Goal: Ask a question

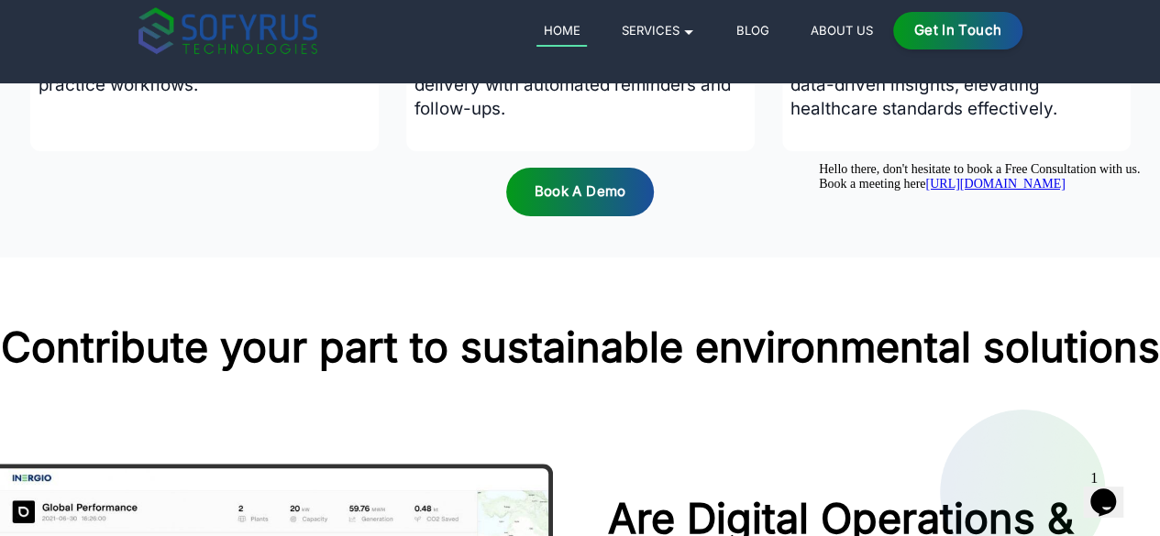
scroll to position [1834, 0]
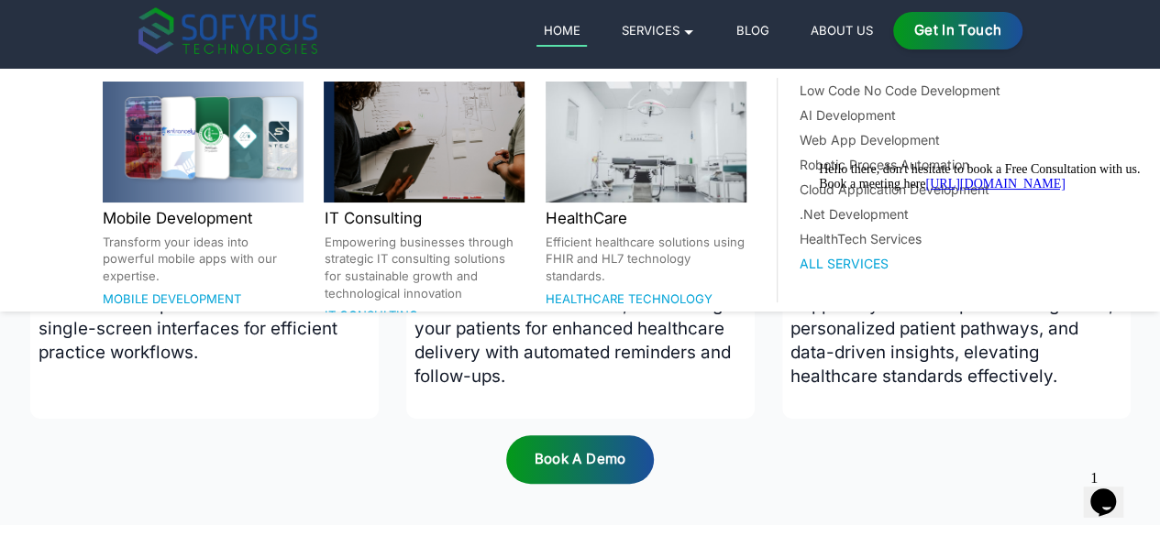
click at [701, 23] on link "Services 🞃" at bounding box center [657, 30] width 87 height 22
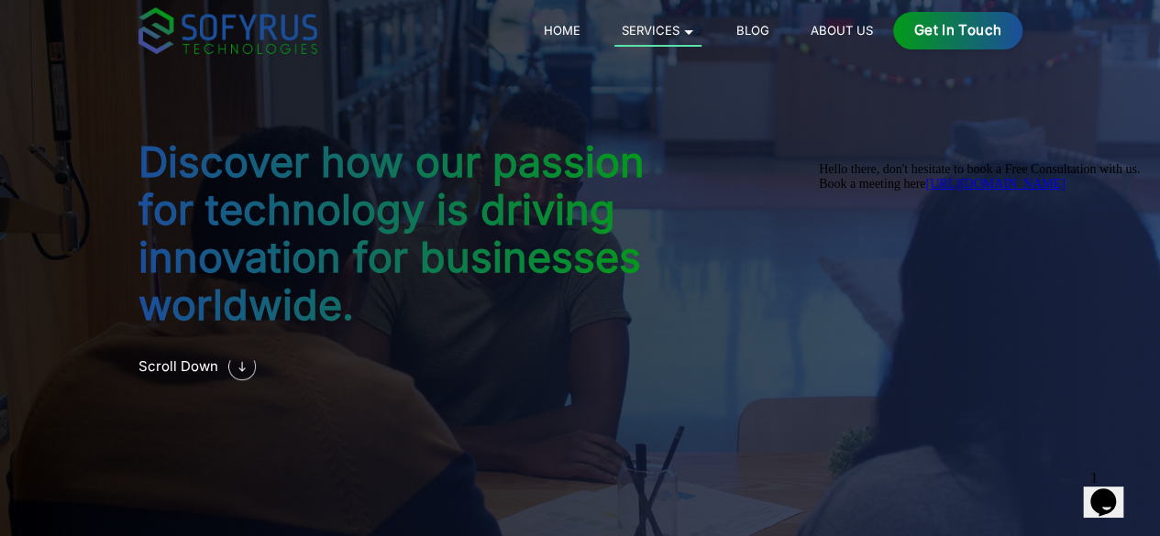
click at [879, 36] on link "About Us" at bounding box center [841, 30] width 76 height 22
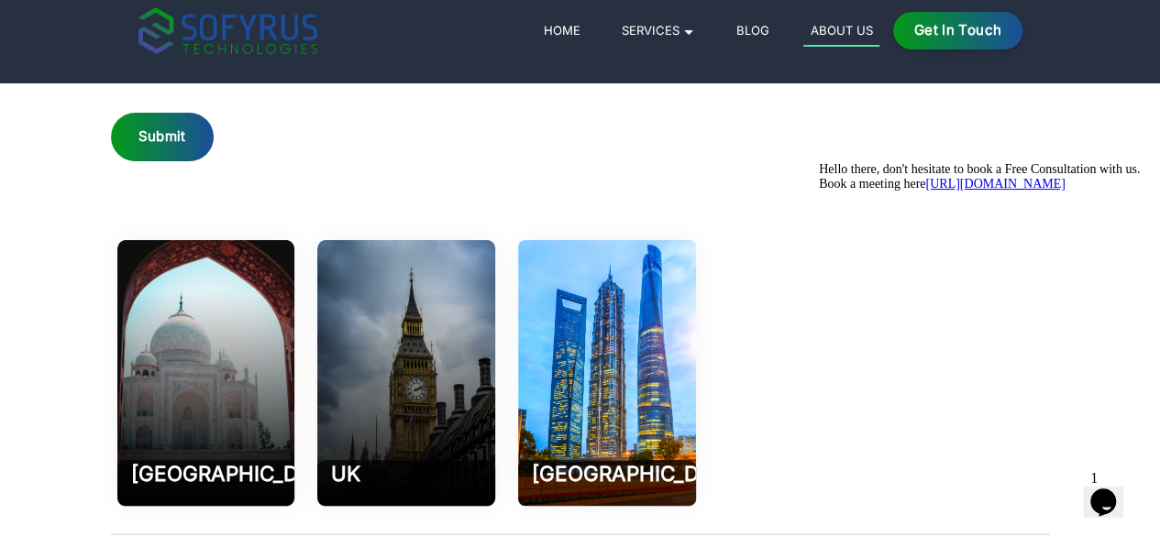
scroll to position [2818, 0]
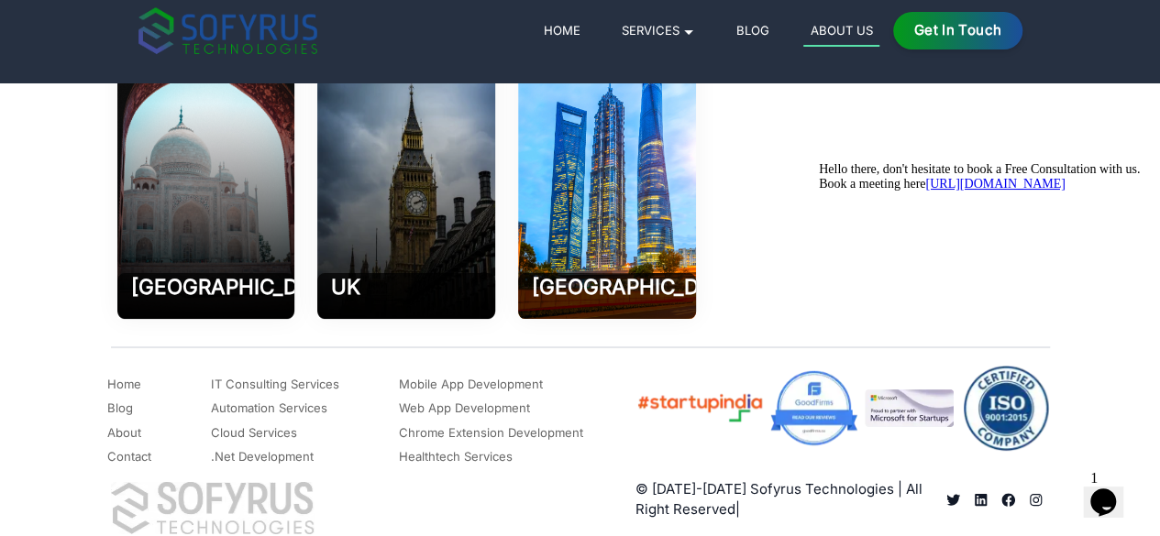
click at [1096, 488] on icon "Opens Chat This icon Opens the chat window." at bounding box center [1102, 502] width 29 height 29
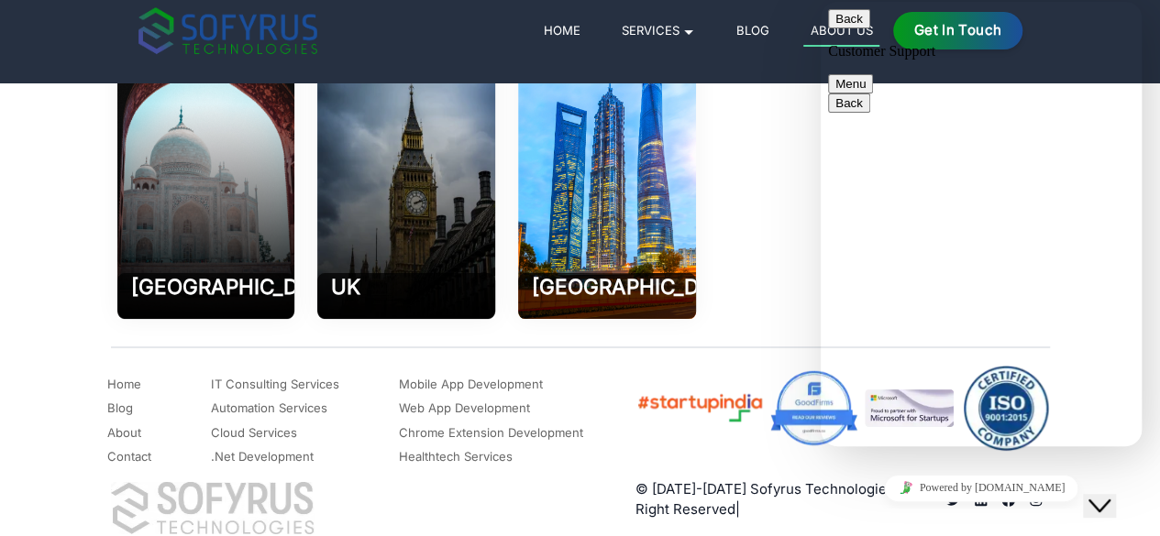
click at [654, 272] on div "[GEOGRAPHIC_DATA] 202002 Phone [PHONE_NUMBER] Email: [EMAIL_ADDRESS][DOMAIN_NAM…" at bounding box center [406, 186] width 591 height 266
click at [848, 28] on button "Back" at bounding box center [849, 18] width 42 height 19
click at [1116, 509] on button "Close Chat This icon closes the chat window." at bounding box center [1099, 506] width 33 height 24
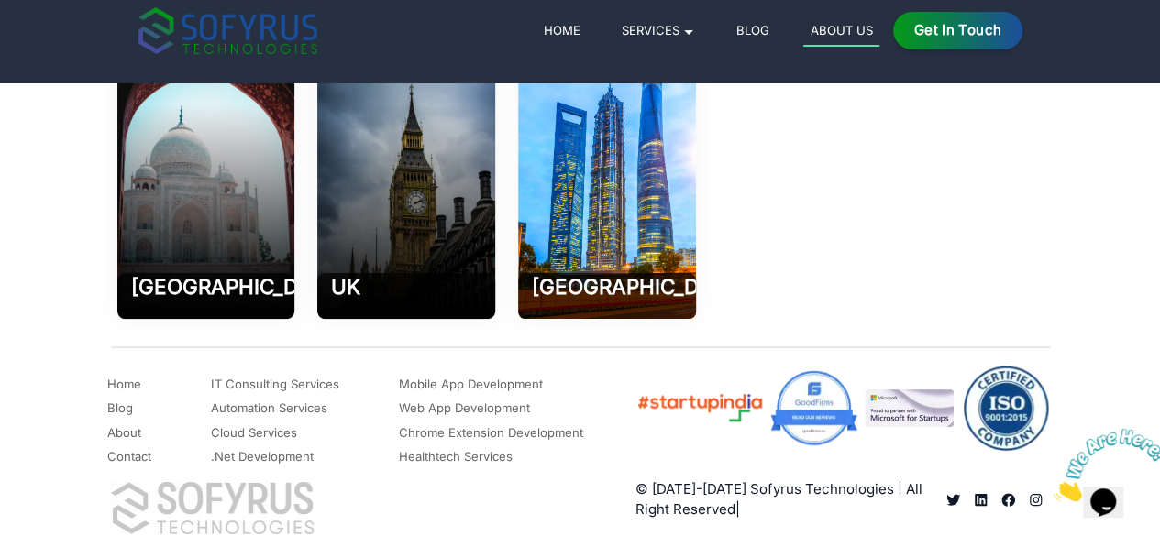
click at [1124, 501] on img at bounding box center [1110, 465] width 114 height 72
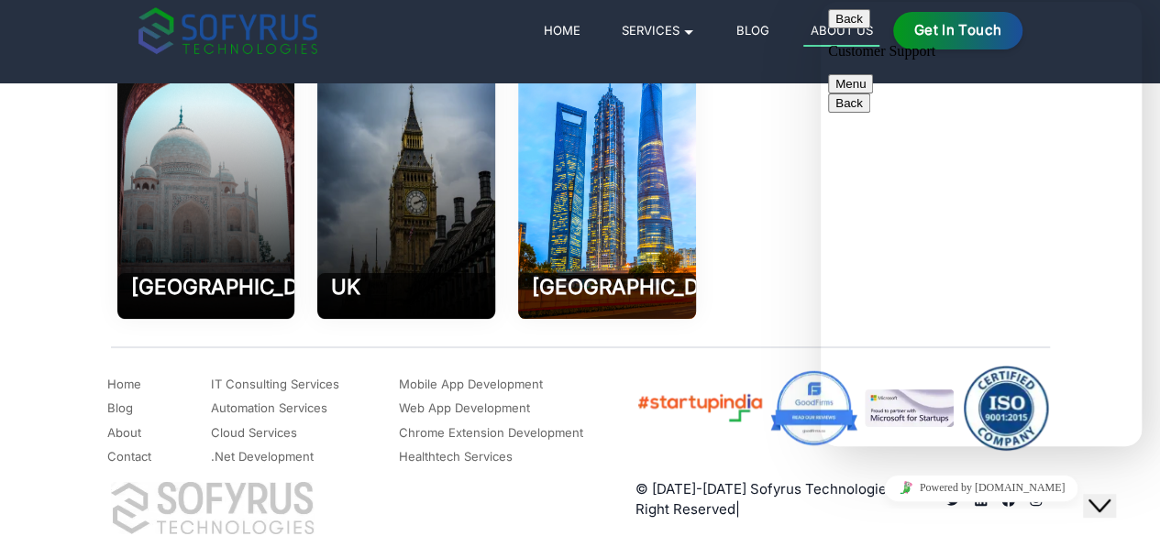
click at [837, 28] on button "Back" at bounding box center [849, 18] width 42 height 19
type textarea "hello"
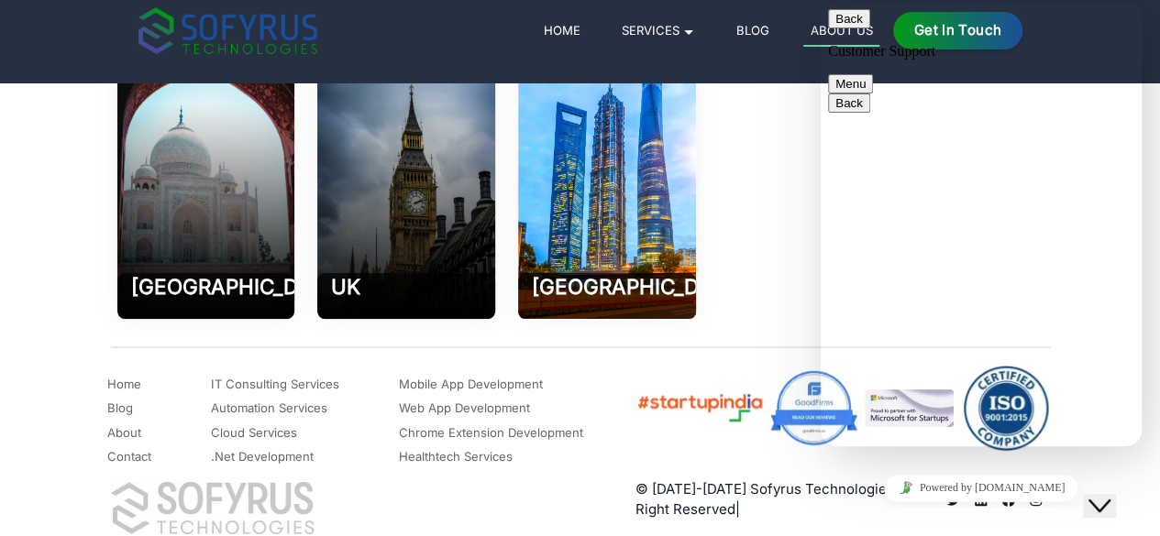
type textarea "i"
type textarea "o"
type textarea "please"
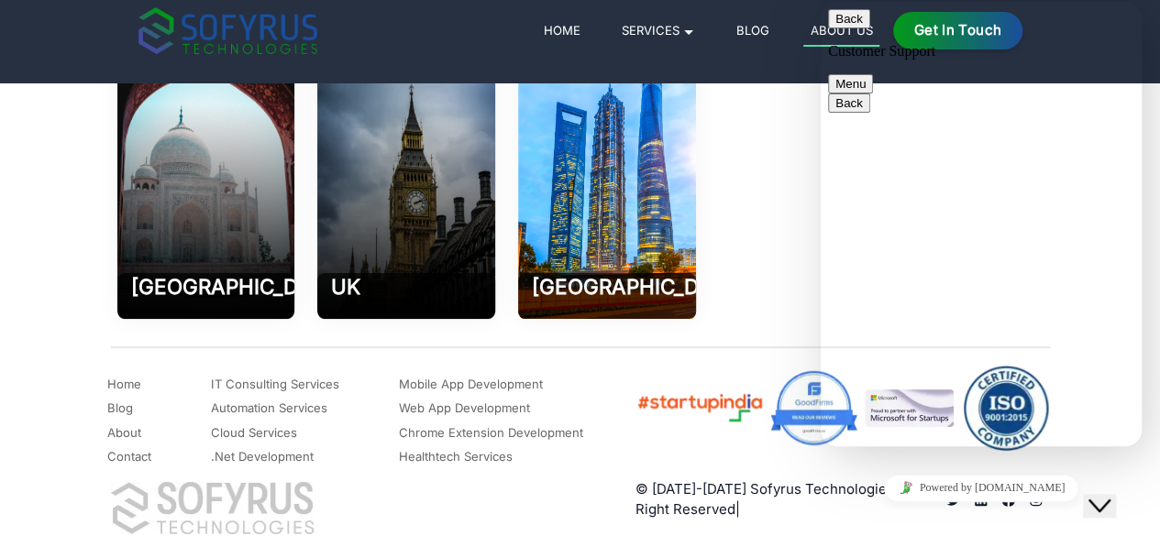
click at [1110, 495] on icon "Close Chat This icon closes the chat window." at bounding box center [1099, 506] width 22 height 22
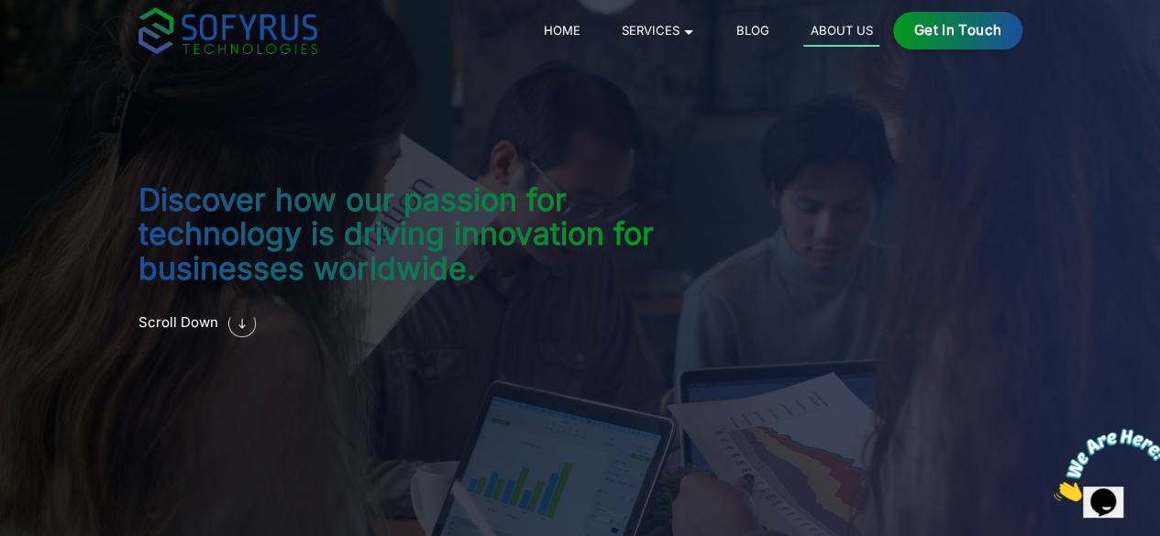
click at [587, 25] on link "Home" at bounding box center [561, 30] width 50 height 22
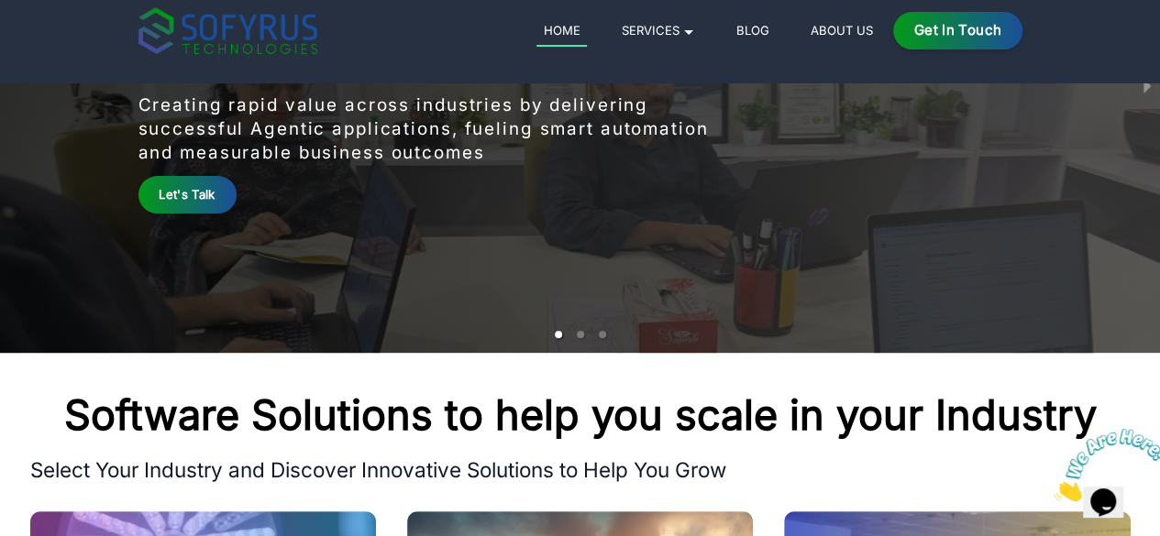
click at [138, 181] on link "Let's Talk" at bounding box center [187, 195] width 98 height 38
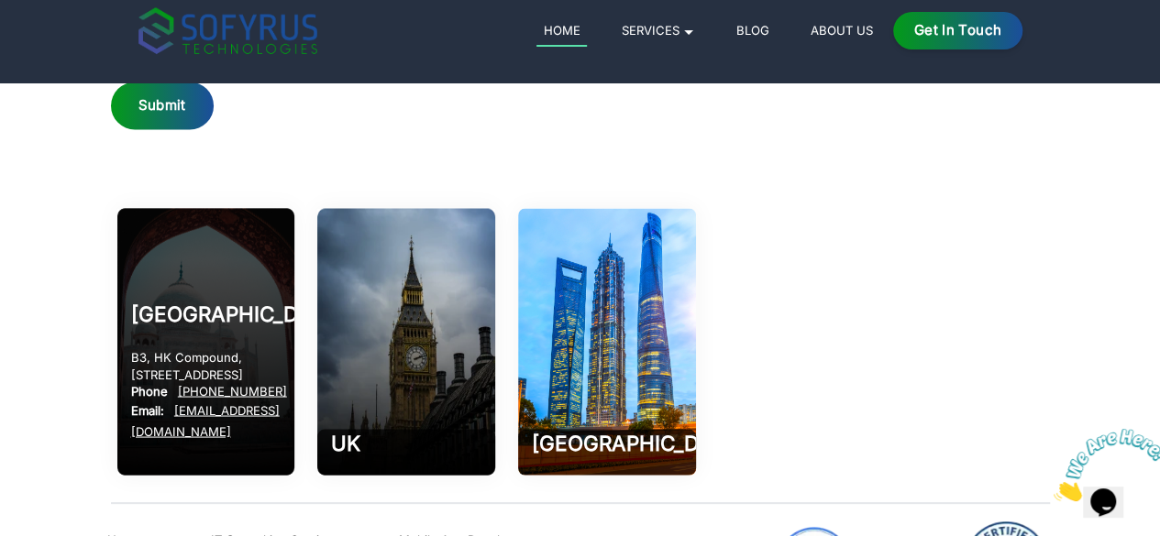
scroll to position [8492, 0]
